Goal: Task Accomplishment & Management: Manage account settings

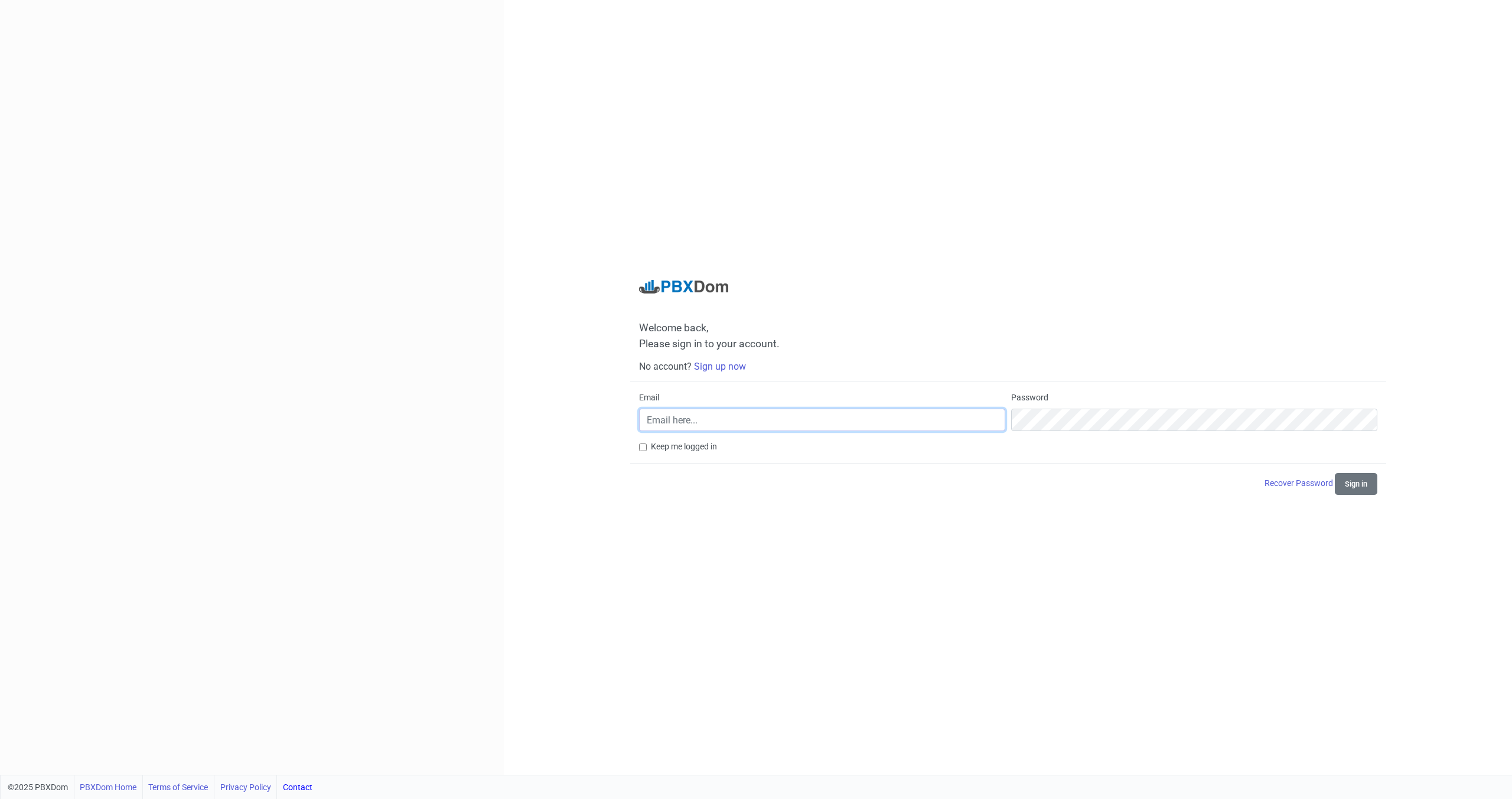
click at [693, 423] on input "Email" at bounding box center [822, 420] width 366 height 23
type input "[EMAIL_ADDRESS][DOMAIN_NAME]"
click at [1278, 484] on link "Recover Password" at bounding box center [1299, 483] width 71 height 9
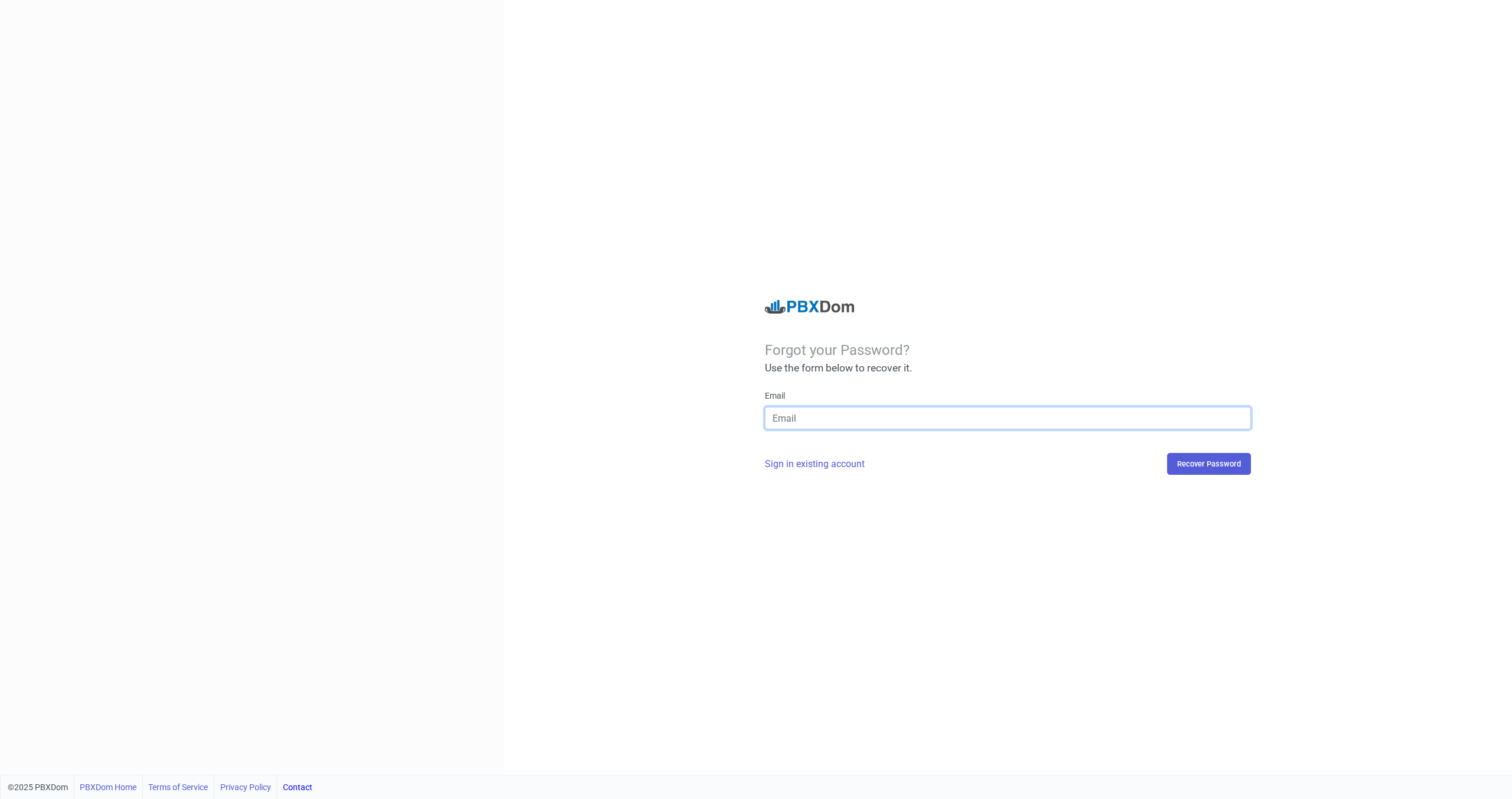
click at [835, 424] on input "email" at bounding box center [1008, 418] width 486 height 23
type input "[EMAIL_ADDRESS][DOMAIN_NAME]"
click at [1184, 464] on button "Recover Password" at bounding box center [1209, 464] width 84 height 22
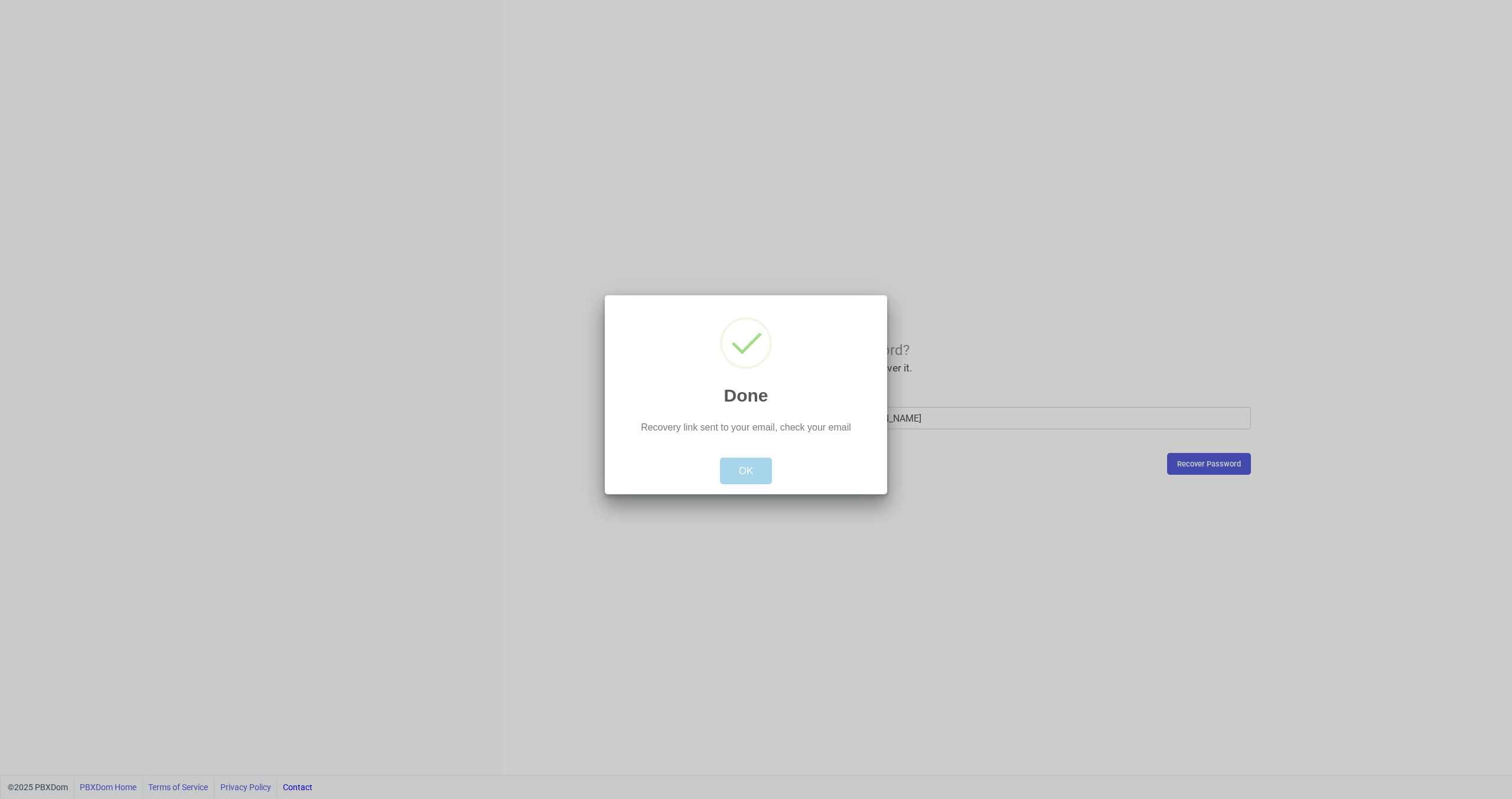
click at [746, 473] on button "OK" at bounding box center [746, 471] width 53 height 27
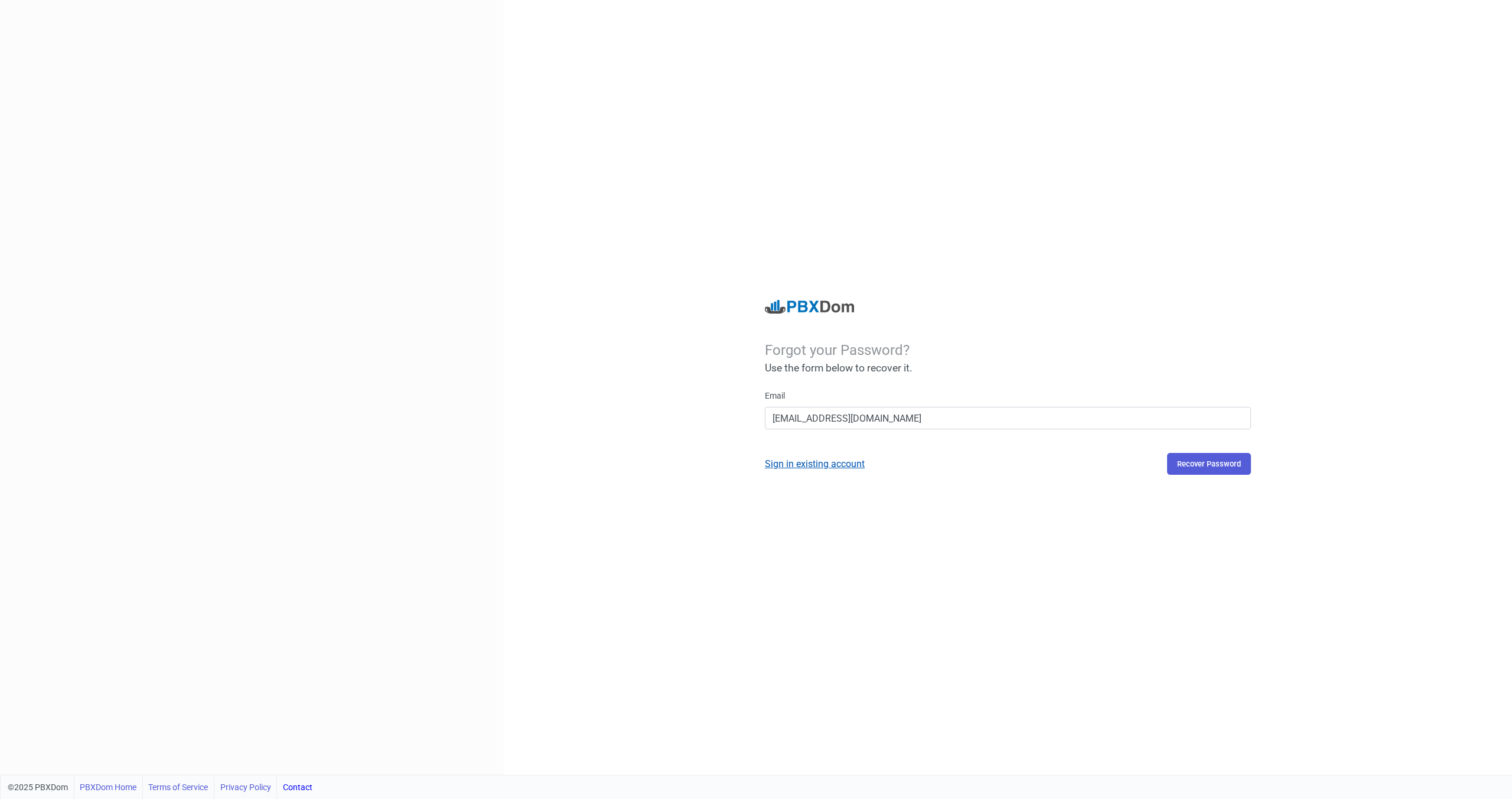
click at [806, 462] on link "Sign in existing account" at bounding box center [814, 464] width 100 height 11
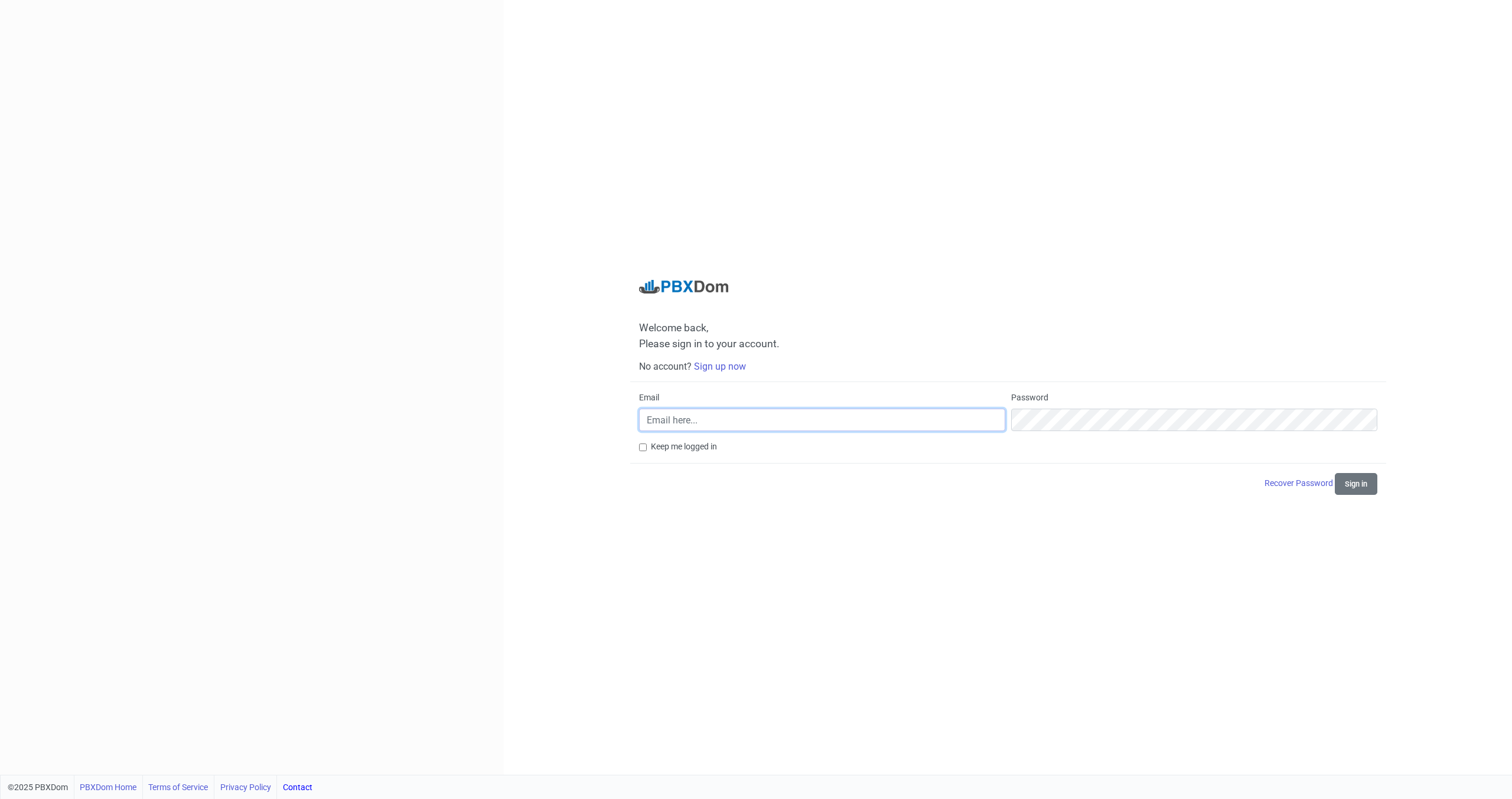
click at [776, 415] on input "Email" at bounding box center [822, 420] width 366 height 23
type input "[EMAIL_ADDRESS][DOMAIN_NAME]"
click at [1335, 473] on button "Sign in" at bounding box center [1356, 484] width 43 height 22
